Goal: Transaction & Acquisition: Book appointment/travel/reservation

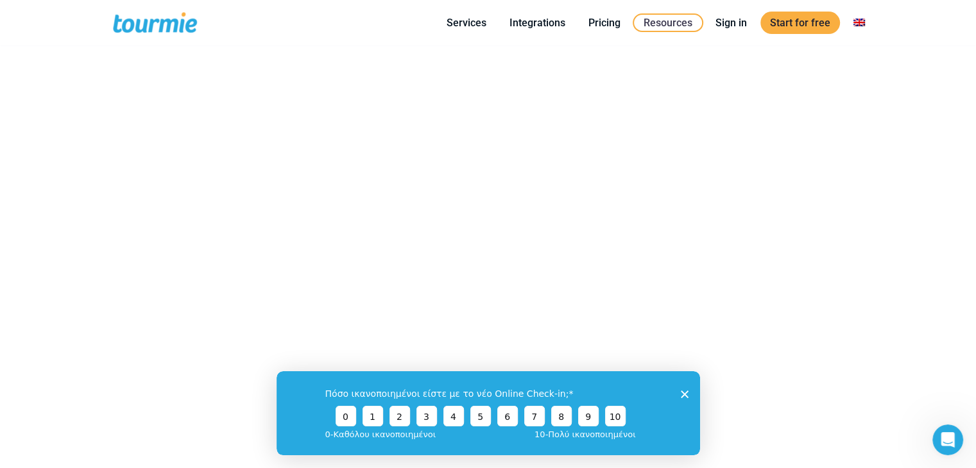
click at [686, 400] on div "Πόσο ικανοποιημένοι είστε με το νέο Online Check-in; 0 1 2 3 4 5 6 7 8 9 10 0 -…" at bounding box center [488, 413] width 424 height 84
click at [685, 395] on polygon "Close survey" at bounding box center [684, 394] width 8 height 8
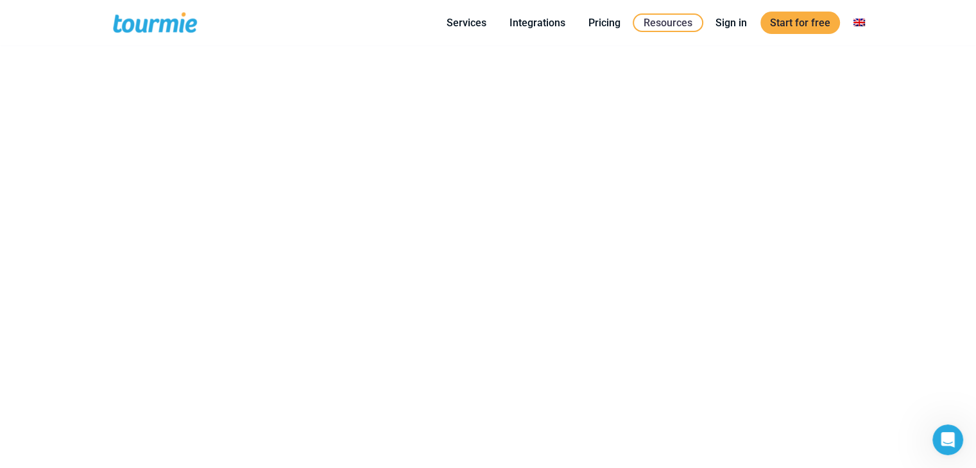
click at [56, 77] on div "Book a Demo Schedule a live demo with our sales team, answer questions and find…" at bounding box center [488, 178] width 976 height 741
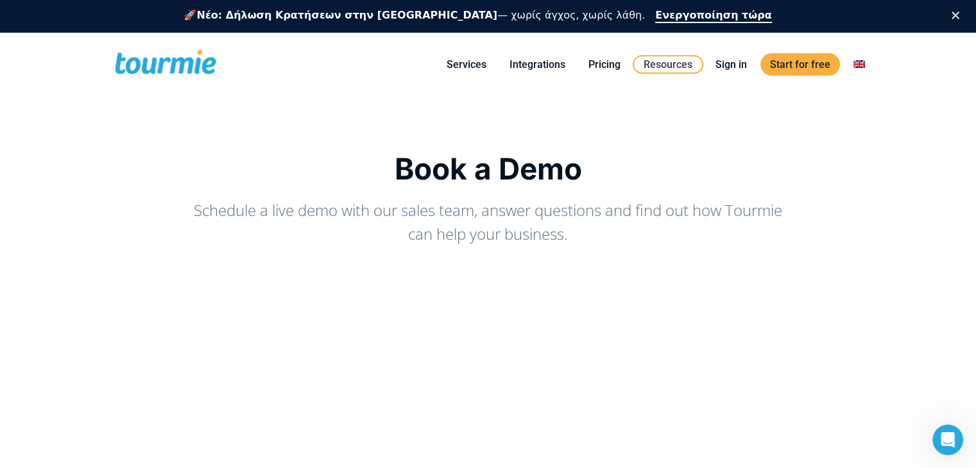
click at [149, 63] on span at bounding box center [165, 64] width 105 height 30
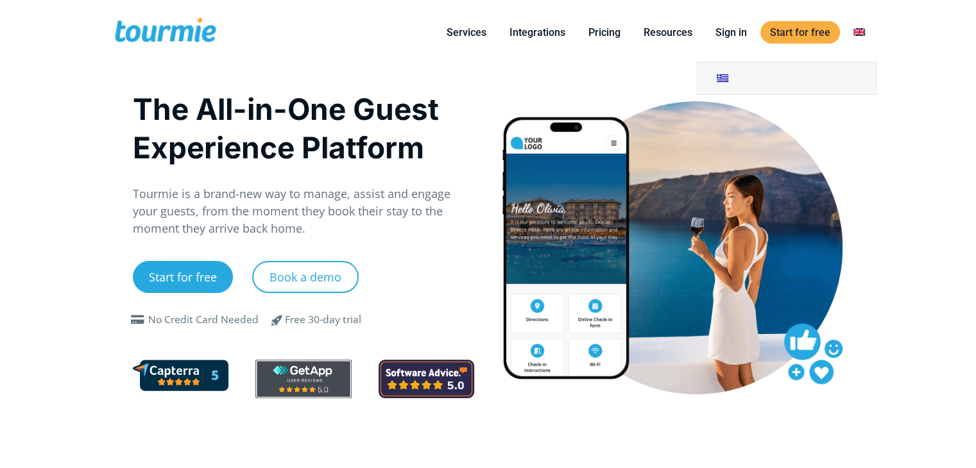
click at [855, 32] on link at bounding box center [859, 32] width 31 height 16
click at [805, 81] on link at bounding box center [787, 78] width 178 height 32
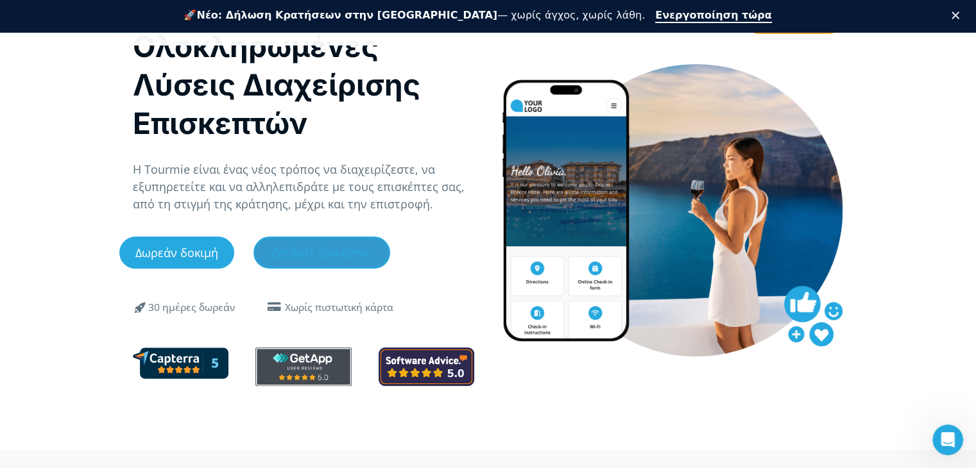
scroll to position [87, 0]
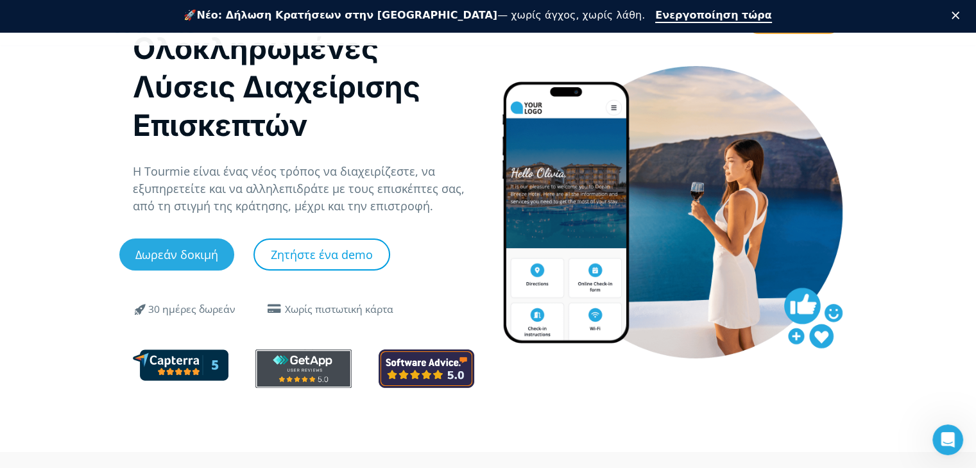
click at [288, 250] on link "Ζητήστε ένα demo" at bounding box center [321, 255] width 137 height 32
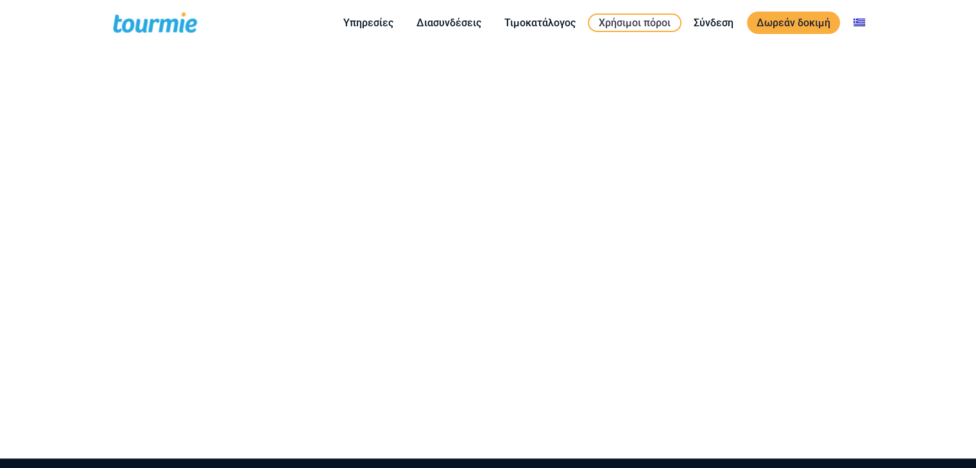
scroll to position [12, 0]
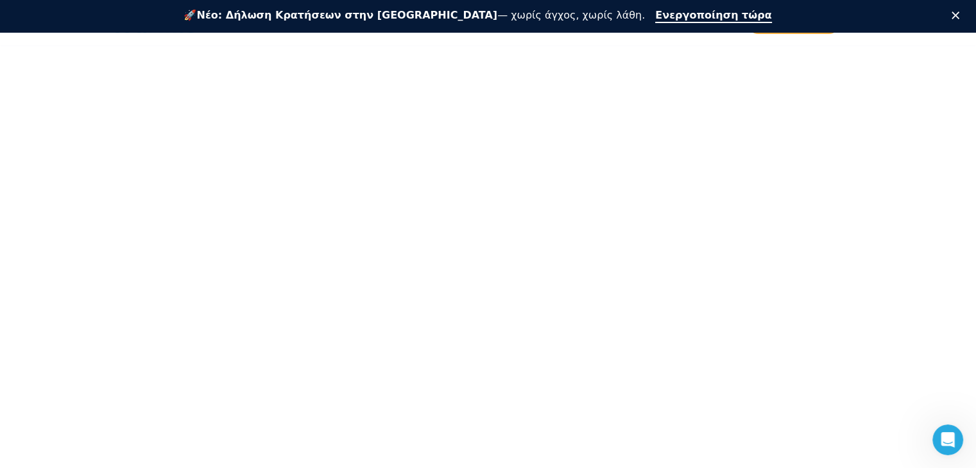
scroll to position [367, 0]
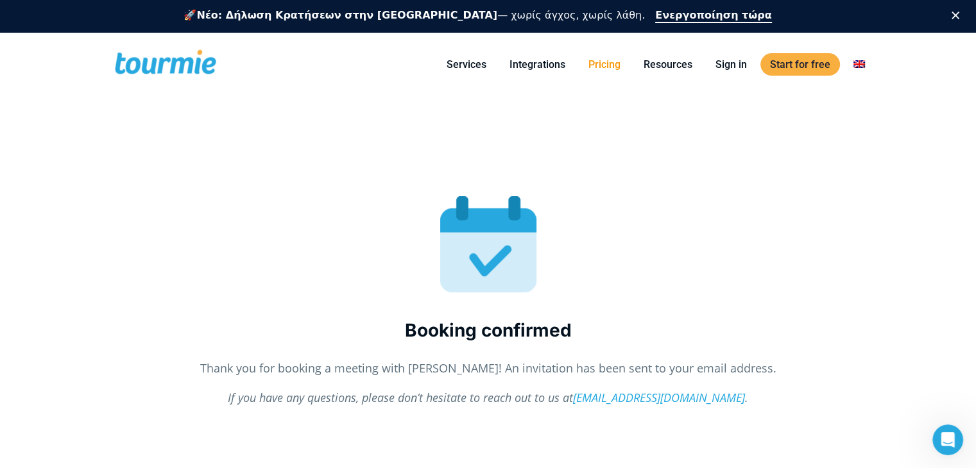
click at [587, 72] on link "Pricing" at bounding box center [604, 64] width 51 height 16
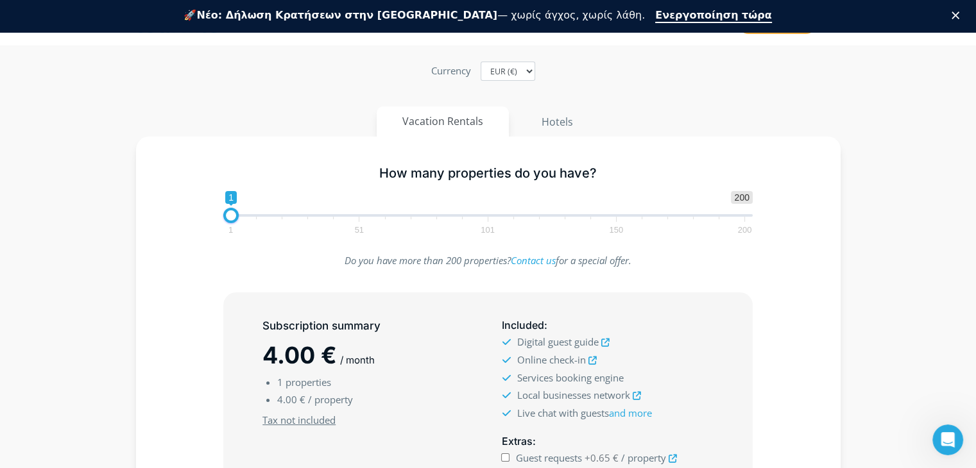
scroll to position [131, 0]
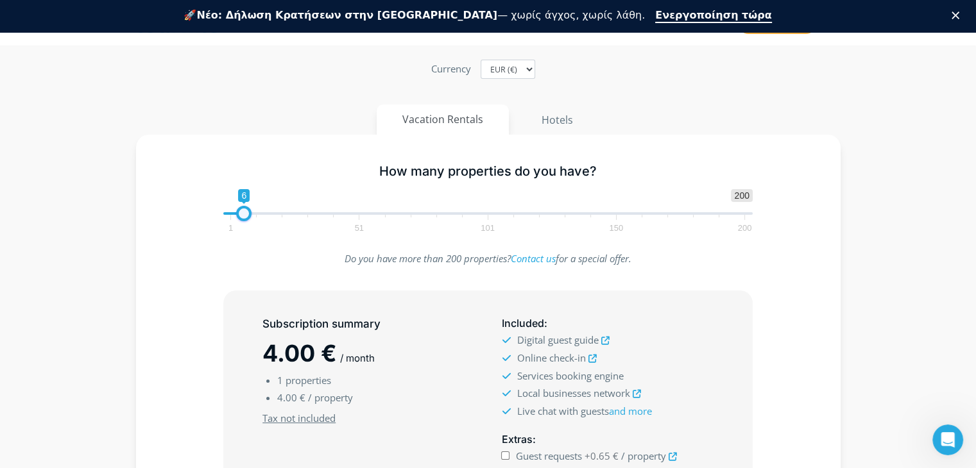
drag, startPoint x: 228, startPoint y: 216, endPoint x: 241, endPoint y: 216, distance: 12.8
click at [241, 216] on span at bounding box center [243, 213] width 15 height 15
click at [239, 216] on span at bounding box center [241, 213] width 15 height 15
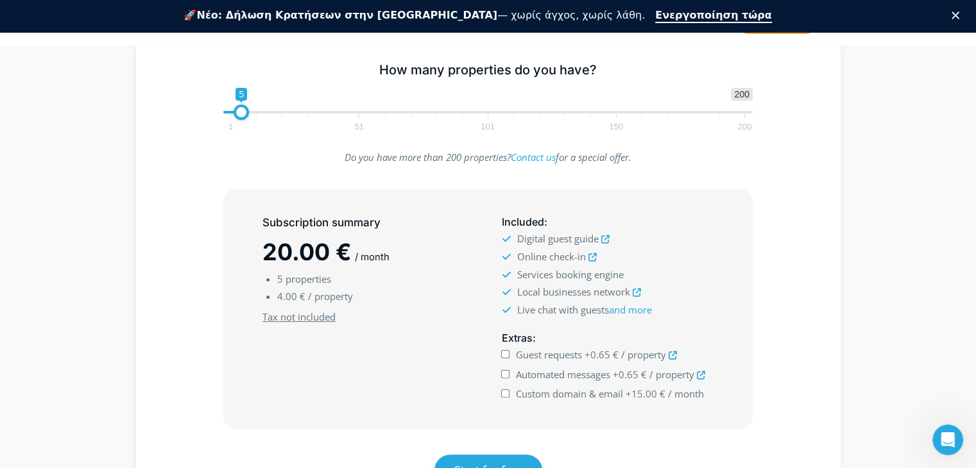
scroll to position [235, 0]
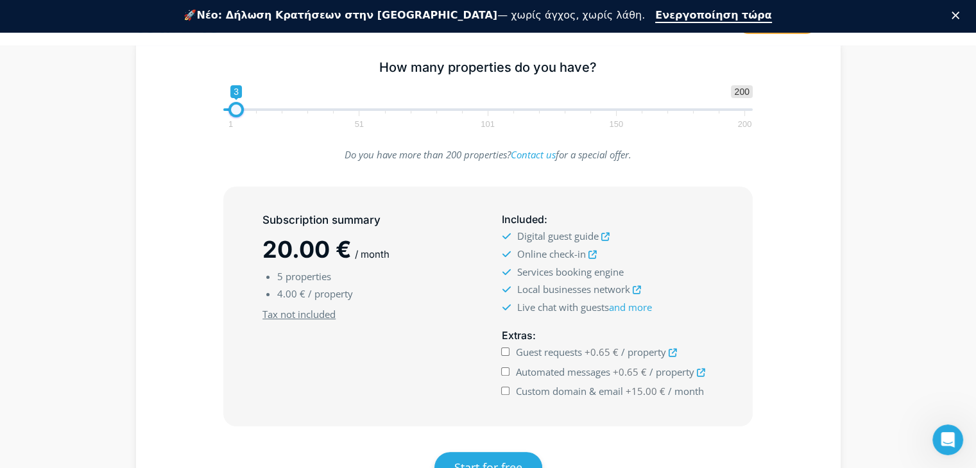
click at [239, 111] on span at bounding box center [235, 109] width 15 height 15
click at [245, 114] on span at bounding box center [241, 109] width 15 height 15
type input "4"
click at [243, 114] on span at bounding box center [238, 109] width 15 height 15
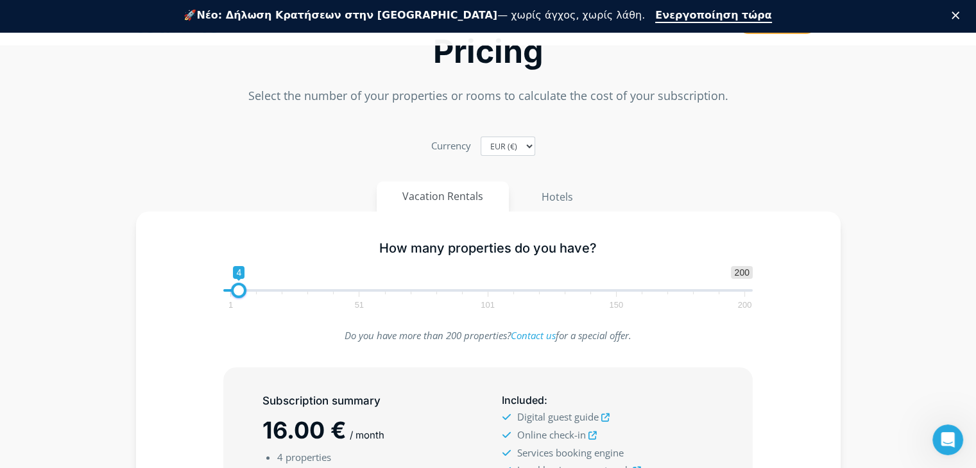
scroll to position [0, 0]
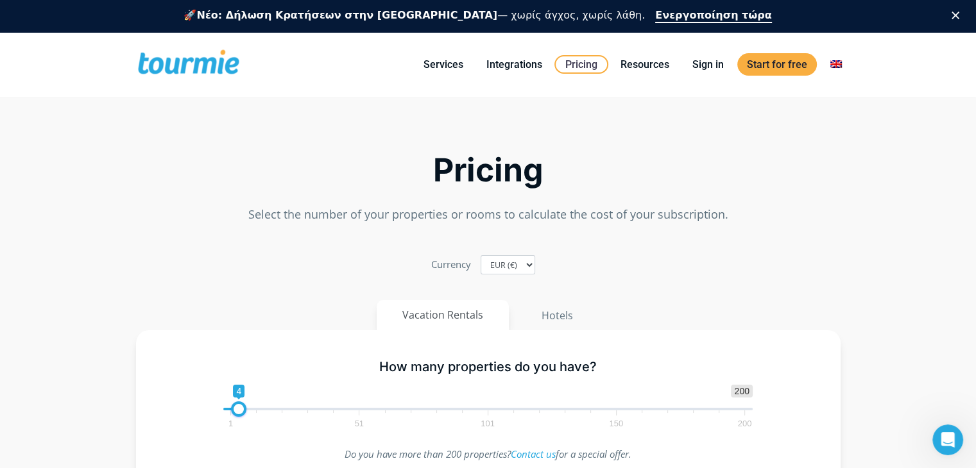
click at [205, 60] on span at bounding box center [188, 64] width 105 height 30
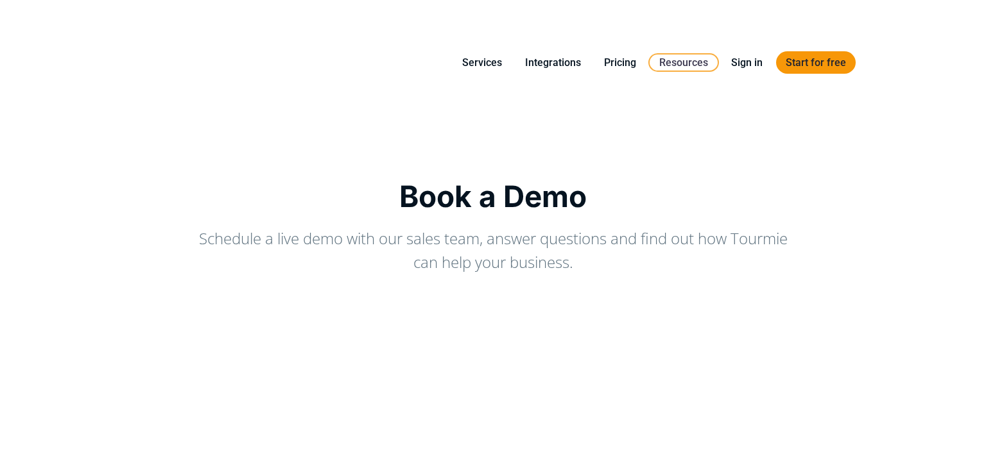
click at [801, 69] on link "Start for free" at bounding box center [816, 62] width 80 height 22
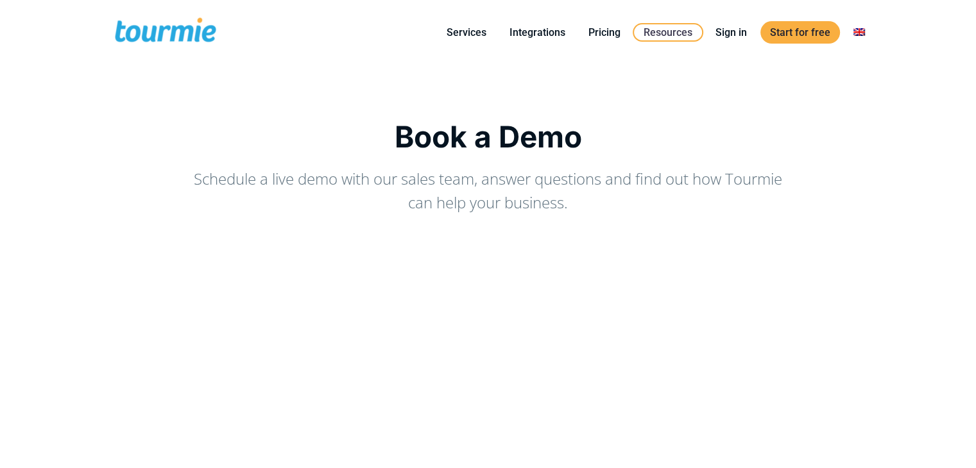
click at [187, 31] on span at bounding box center [165, 32] width 105 height 30
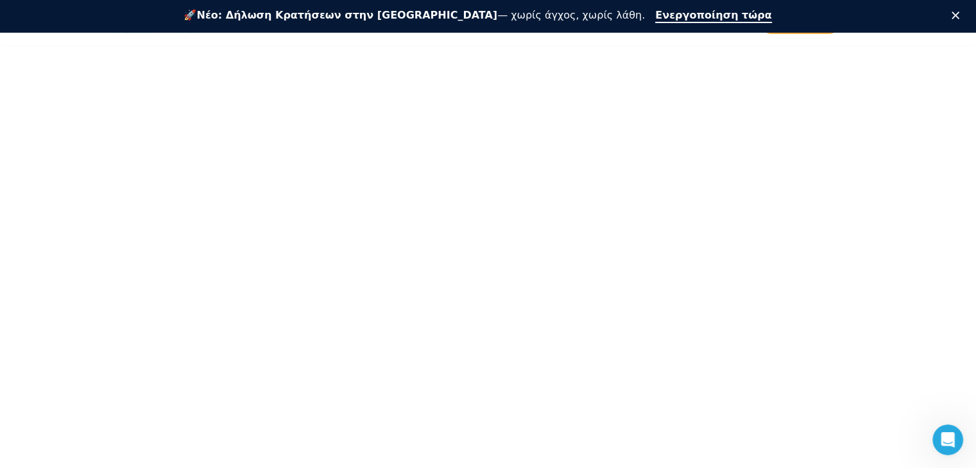
scroll to position [257, 0]
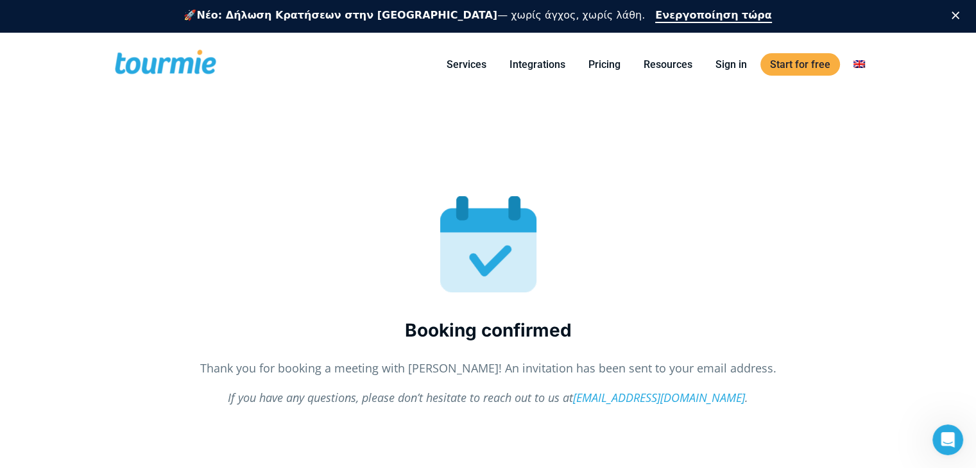
click at [176, 76] on span at bounding box center [165, 64] width 105 height 30
